Goal: Information Seeking & Learning: Learn about a topic

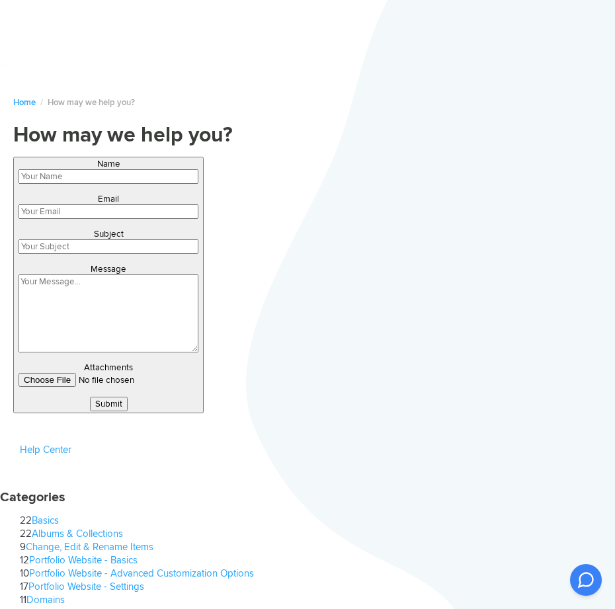
type input "FHAqccuePMHRAEk"
type input "umipexotoj153@gmail.com"
